Goal: Find specific page/section: Find specific page/section

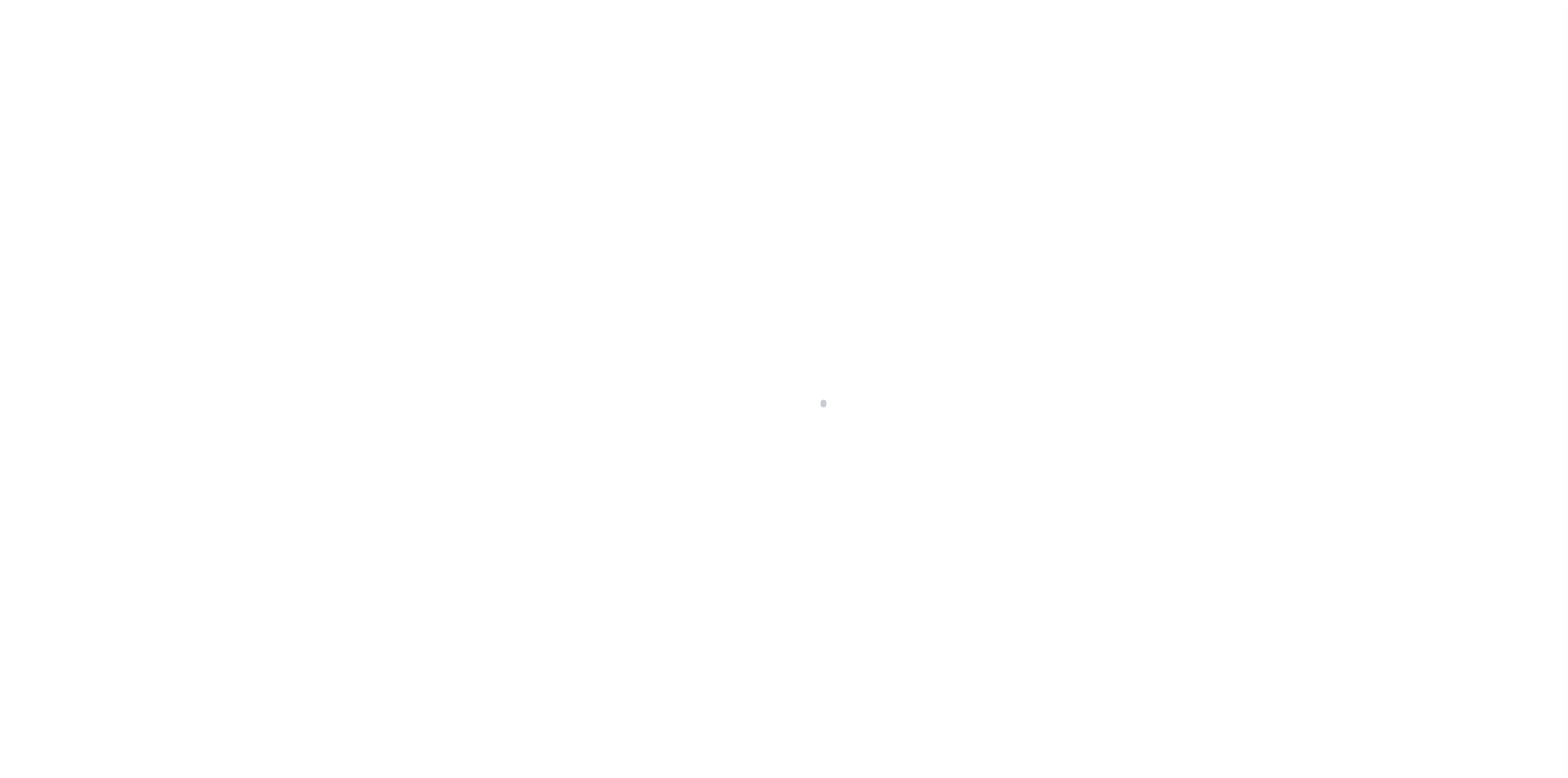
scroll to position [24, 0]
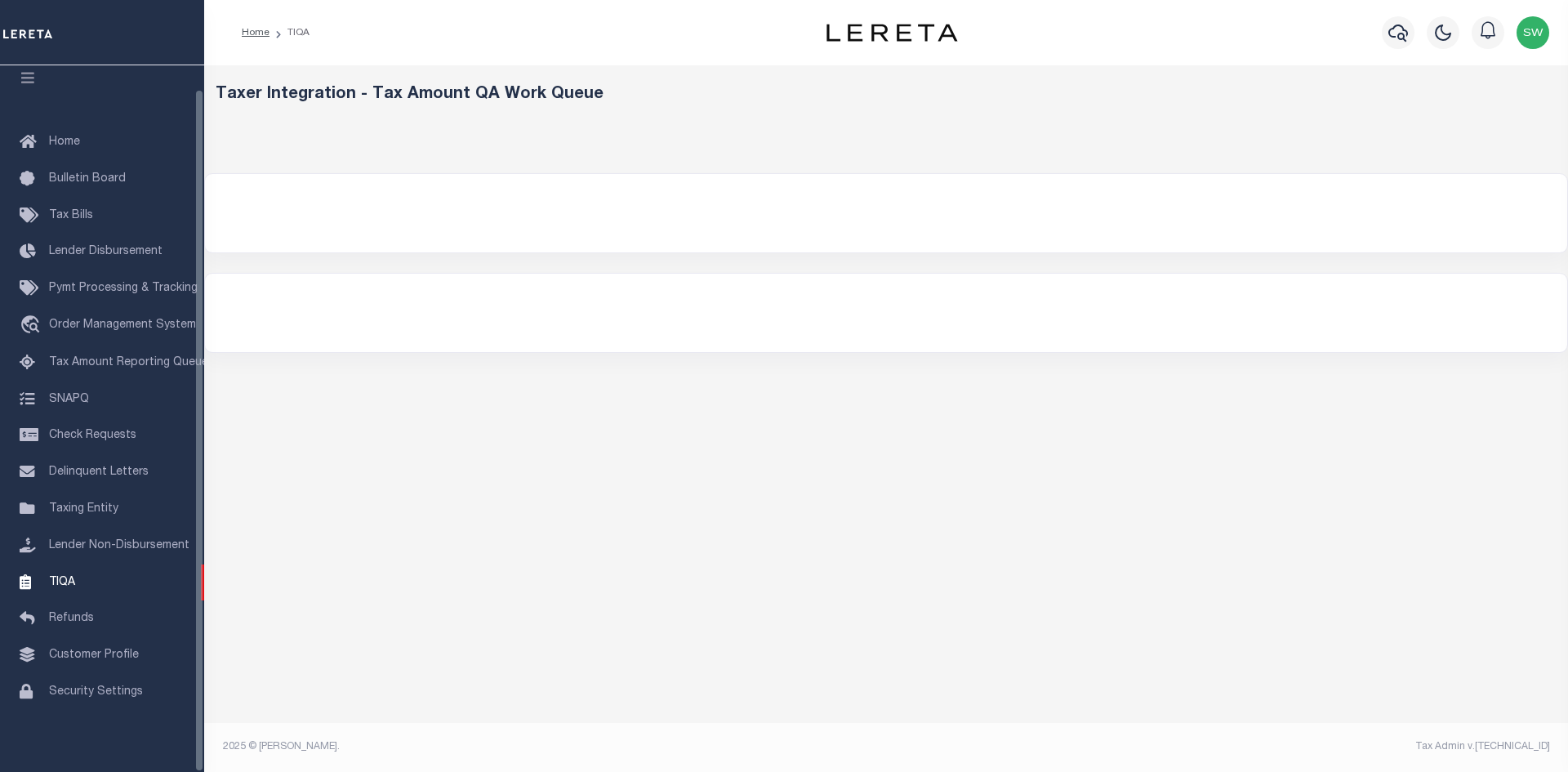
select select "200"
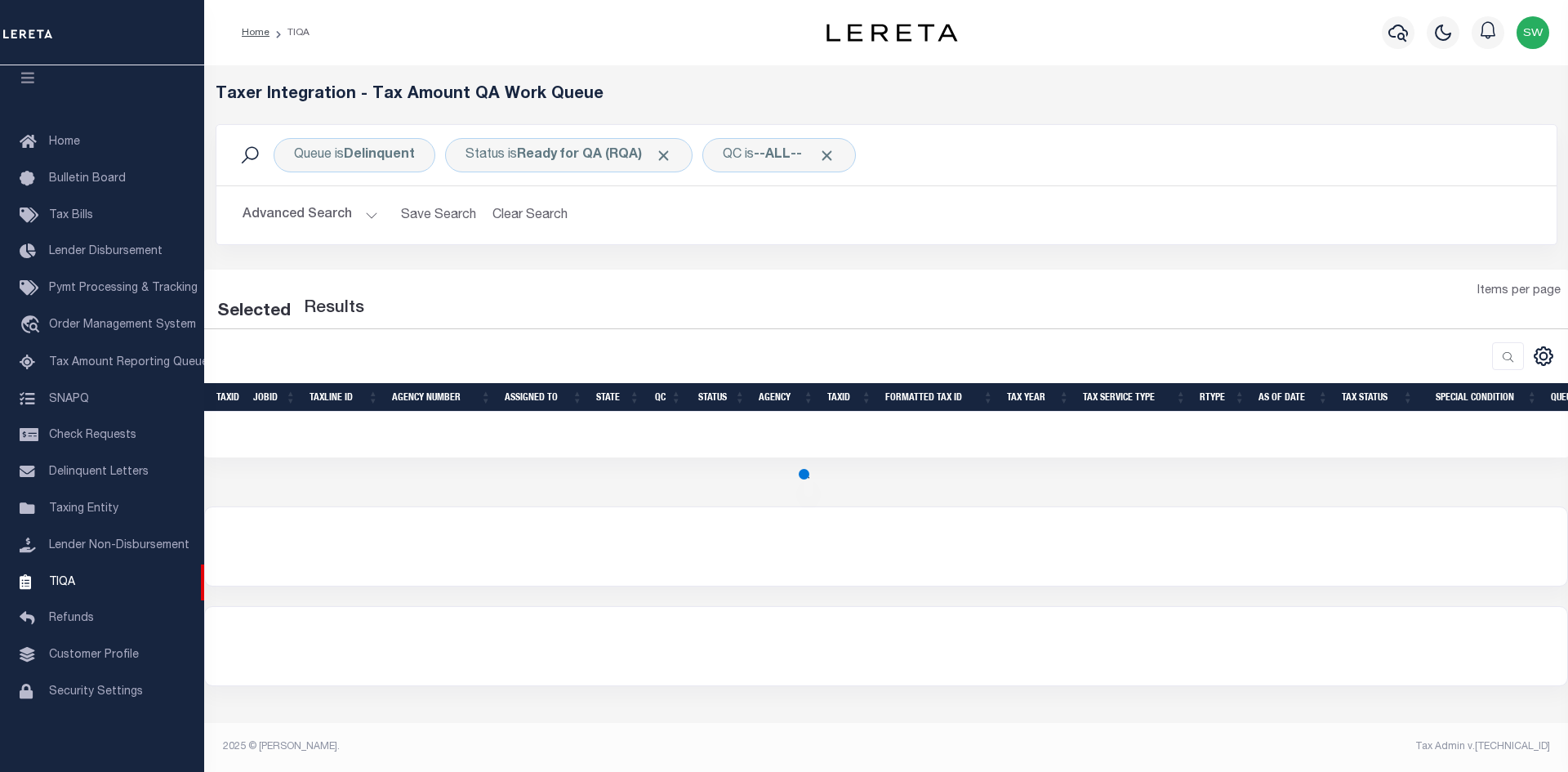
select select "200"
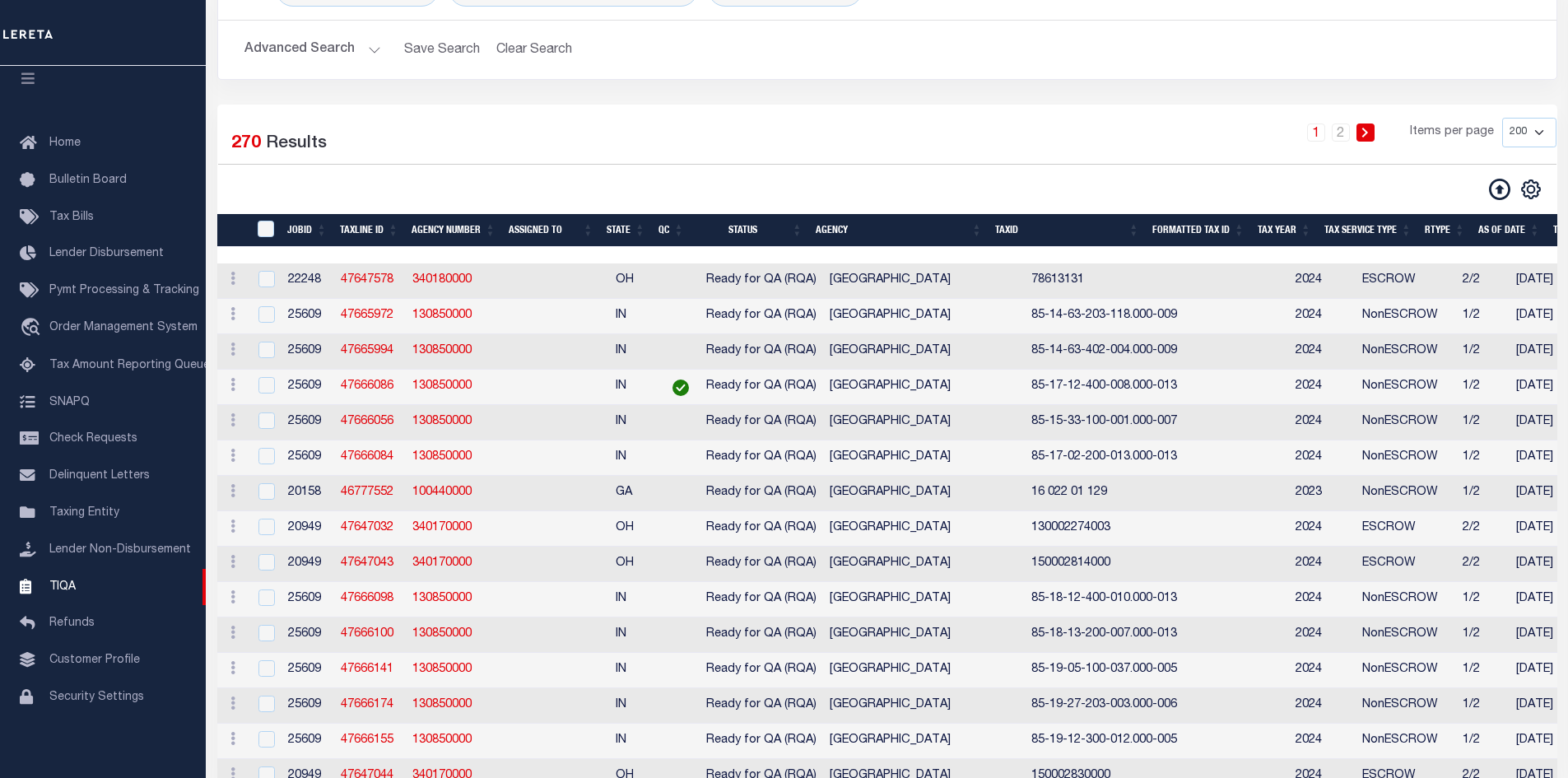
scroll to position [0, 0]
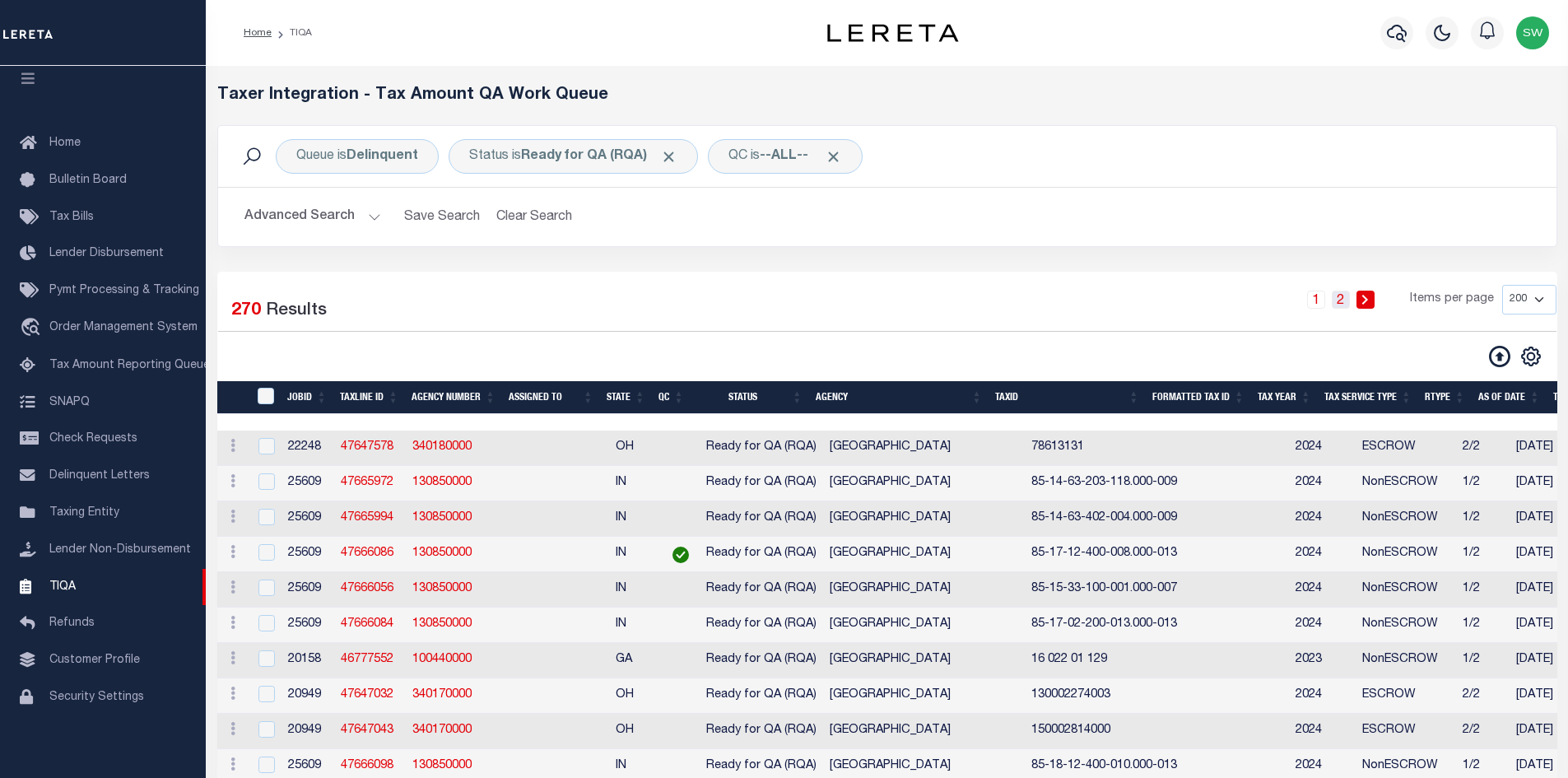
click at [1337, 304] on link "2" at bounding box center [1341, 299] width 18 height 18
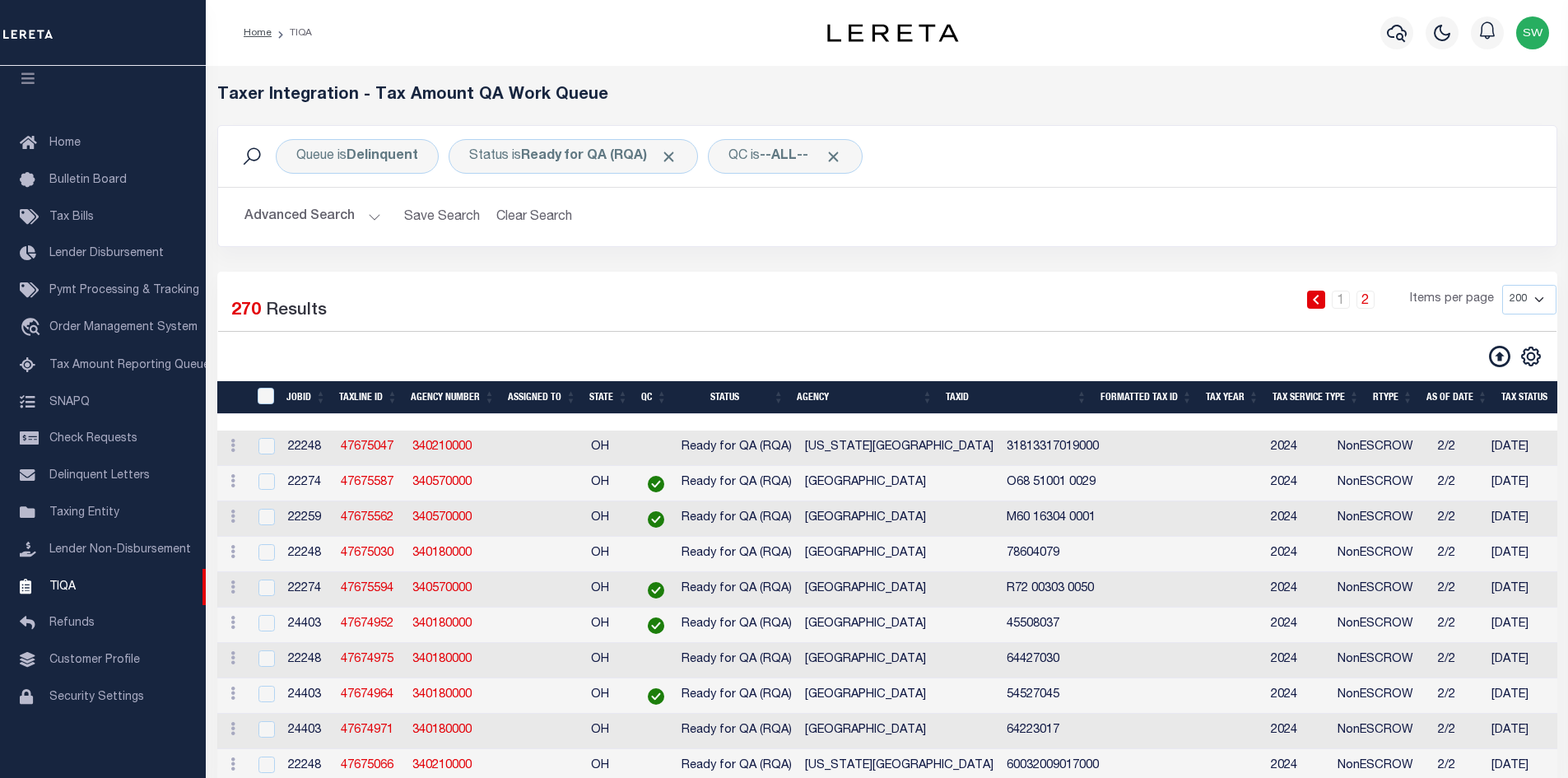
click at [1117, 297] on div "1 2 Items per page 10 25 50 100 200 500 1000 2000" at bounding box center [1058, 306] width 997 height 42
click at [482, 304] on div "Selected 270 Results" at bounding box center [376, 308] width 316 height 46
click at [371, 215] on button "Advanced Search" at bounding box center [313, 217] width 137 height 32
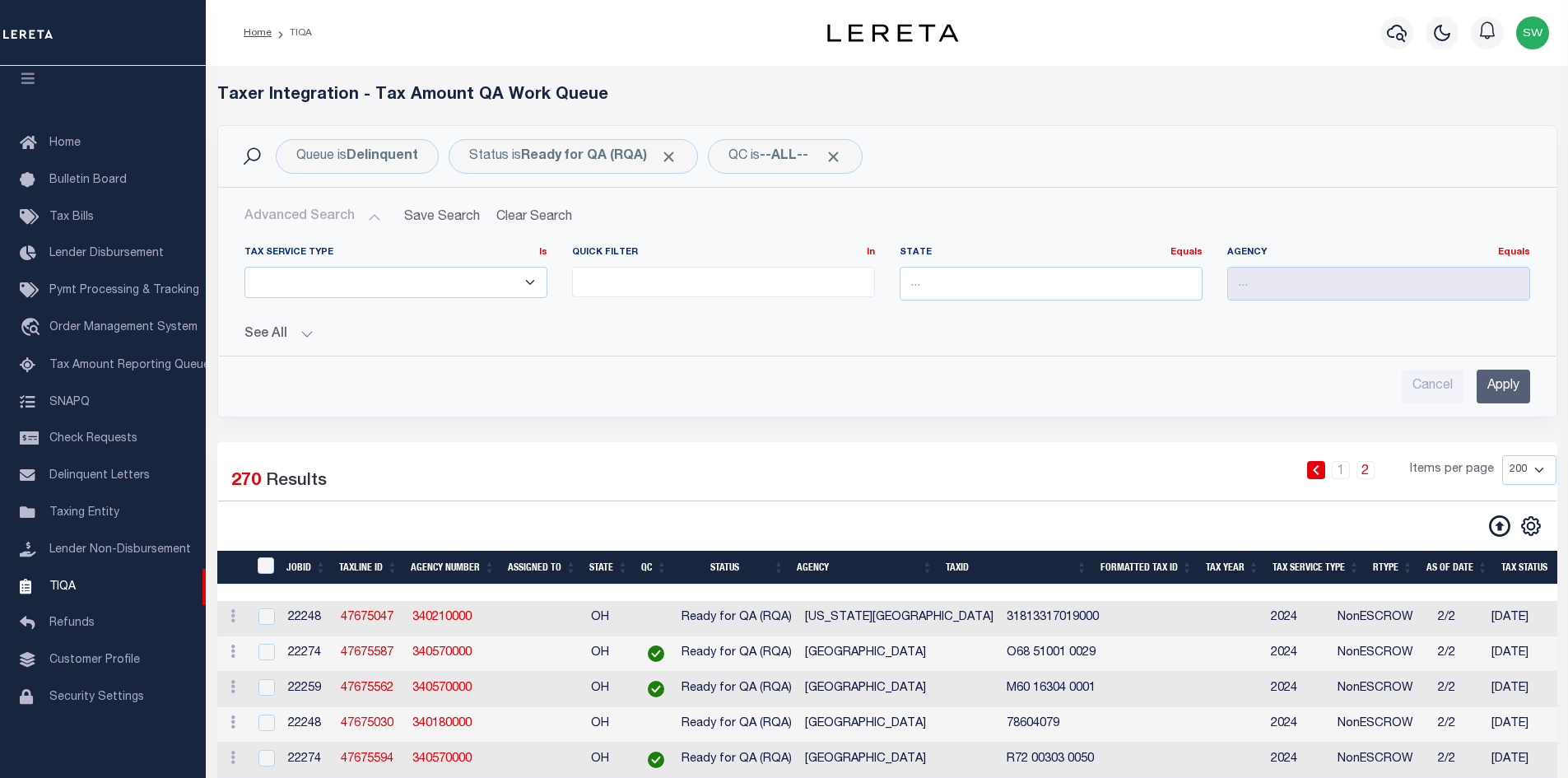
click at [468, 401] on div "Cancel Apply" at bounding box center [887, 386] width 1286 height 34
click at [66, 138] on span "Home" at bounding box center [64, 143] width 31 height 12
